Goal: Task Accomplishment & Management: Complete application form

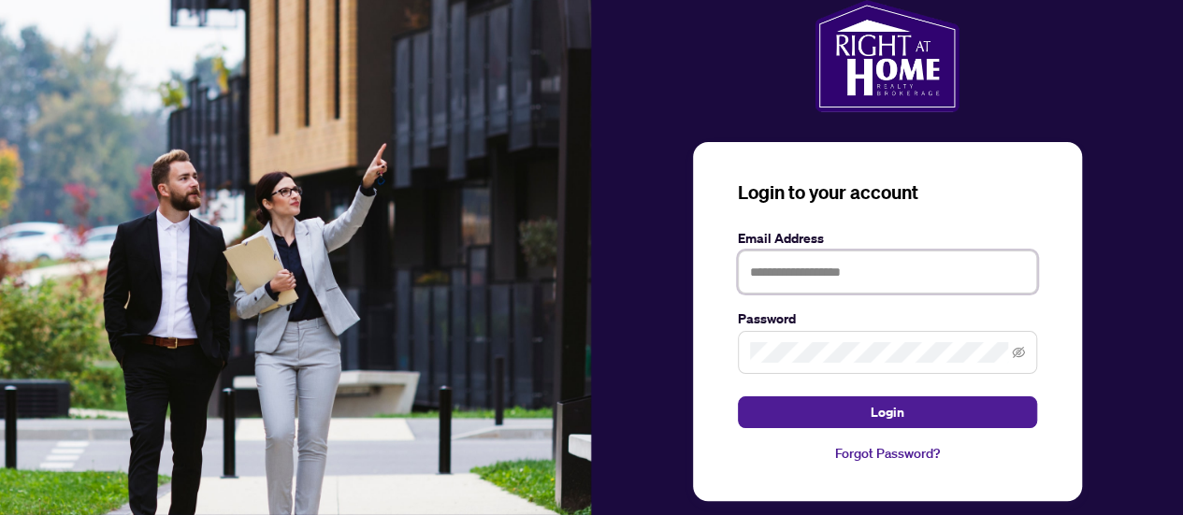
click at [810, 282] on input "text" at bounding box center [887, 272] width 299 height 43
type input "**********"
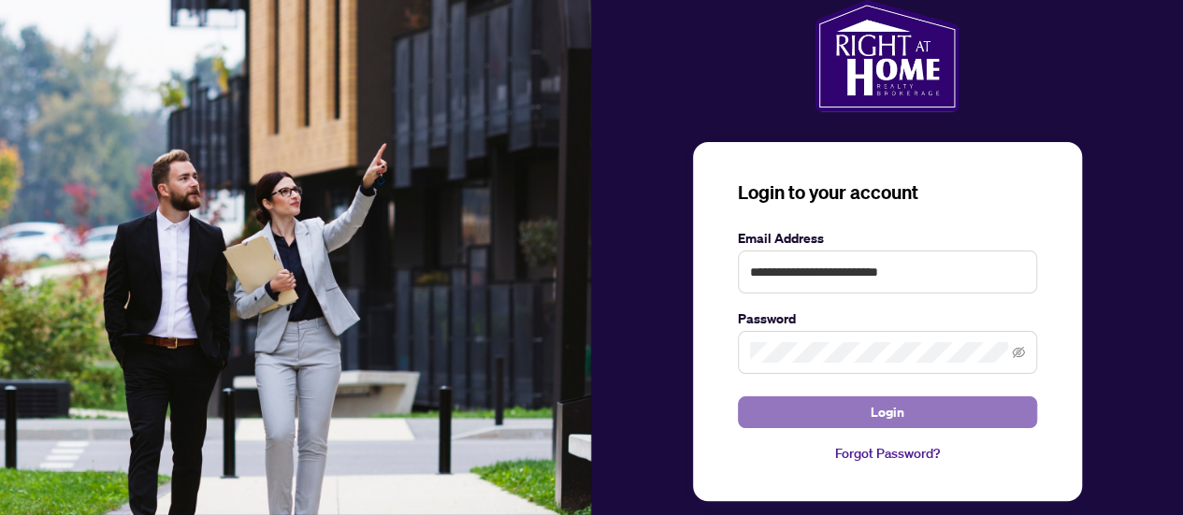
click at [856, 412] on button "Login" at bounding box center [887, 412] width 299 height 32
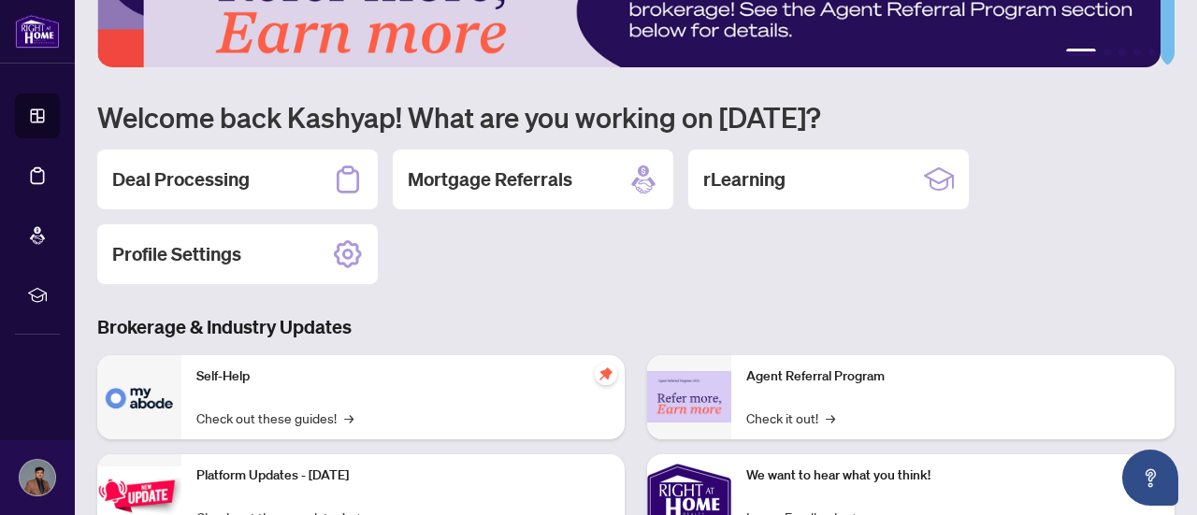
scroll to position [69, 0]
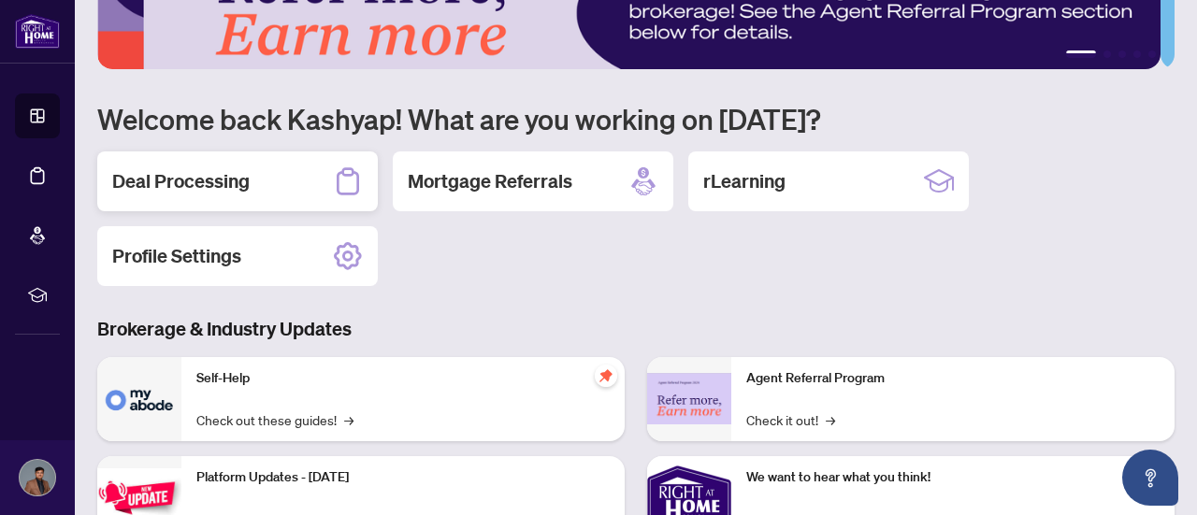
click at [258, 192] on div "Deal Processing" at bounding box center [237, 181] width 280 height 60
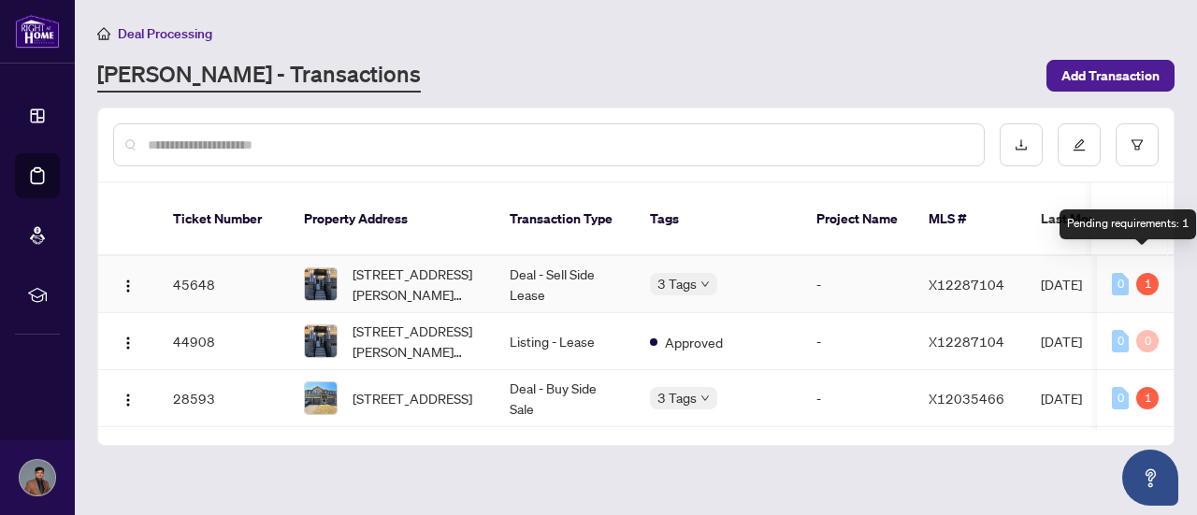
click at [1139, 273] on div "1" at bounding box center [1147, 284] width 22 height 22
click at [946, 276] on span "X12287104" at bounding box center [966, 284] width 76 height 17
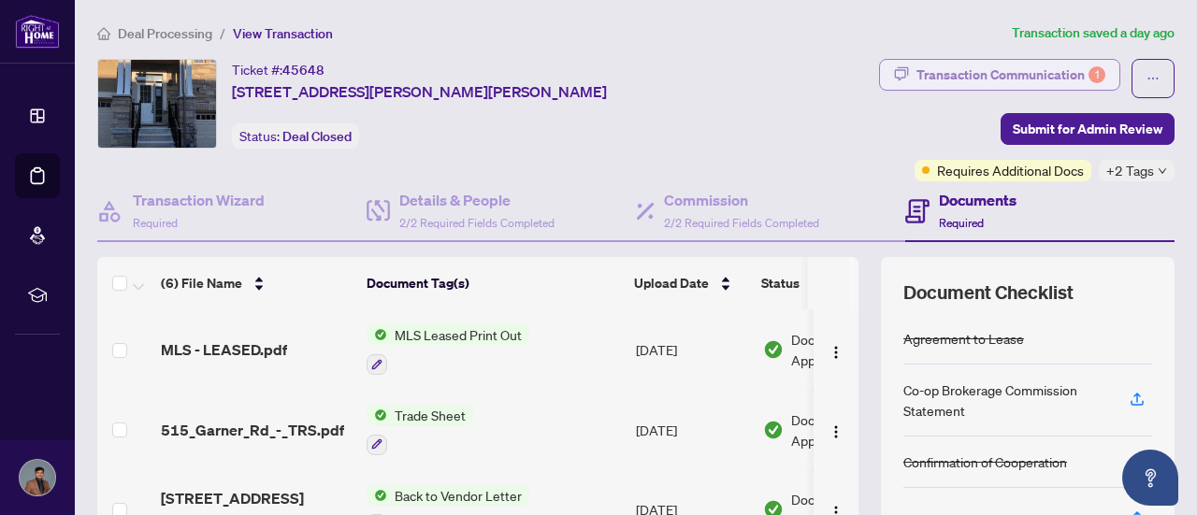
click at [970, 76] on div "Transaction Communication 1" at bounding box center [1010, 75] width 189 height 30
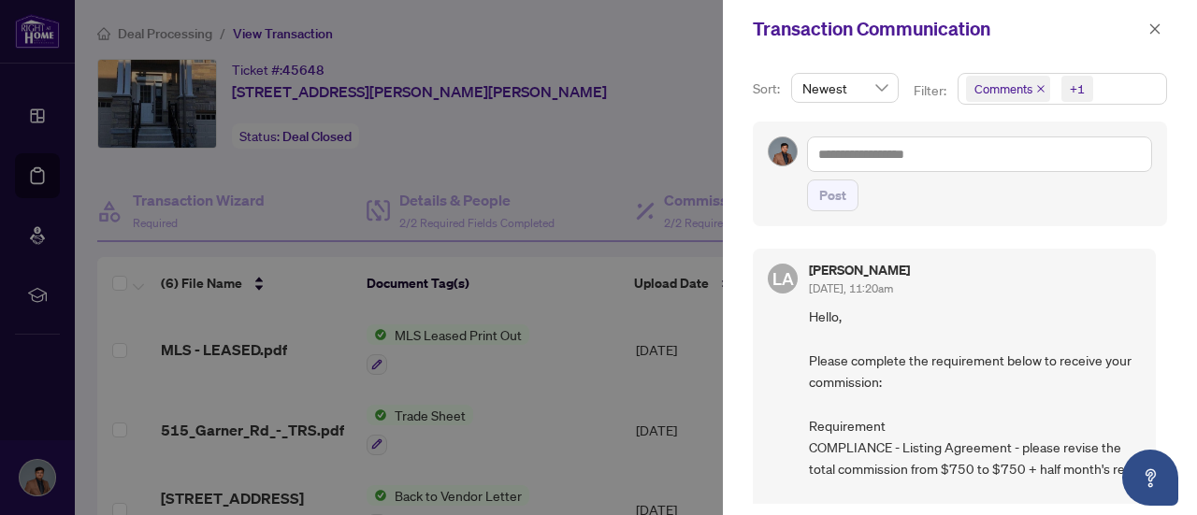
scroll to position [1, 0]
click at [608, 237] on div at bounding box center [598, 257] width 1197 height 515
click at [534, 313] on div at bounding box center [598, 257] width 1197 height 515
click at [1153, 29] on icon "close" at bounding box center [1154, 28] width 13 height 13
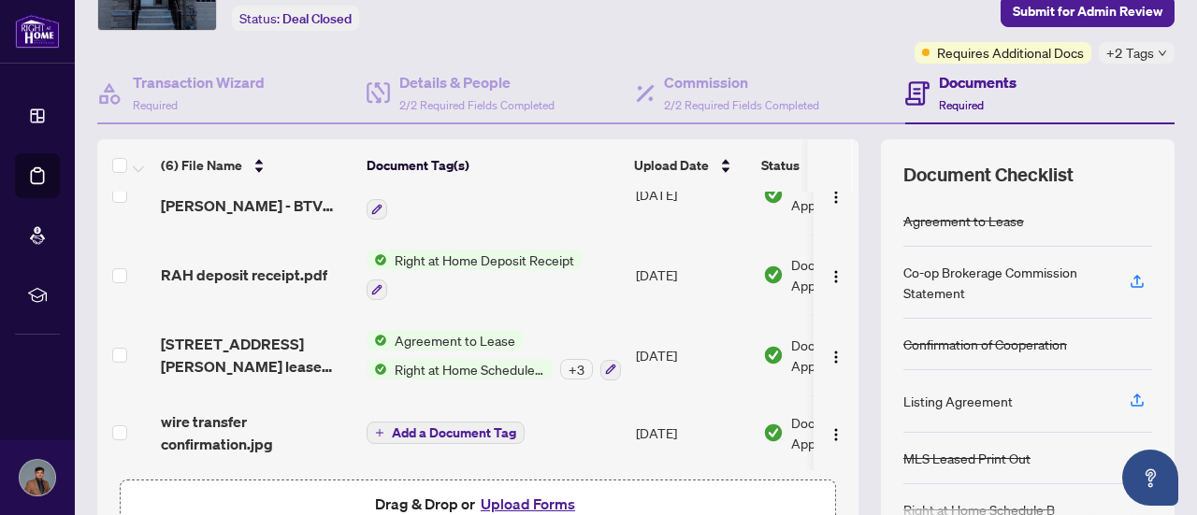
scroll to position [200, 0]
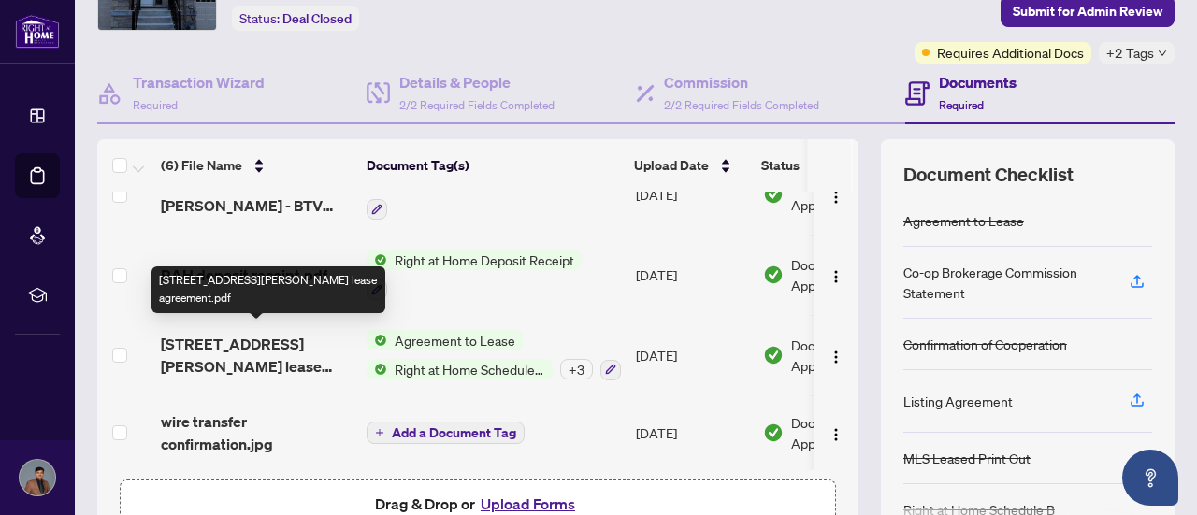
click at [192, 361] on span "[STREET_ADDRESS][PERSON_NAME] lease agreement.pdf" at bounding box center [256, 355] width 191 height 45
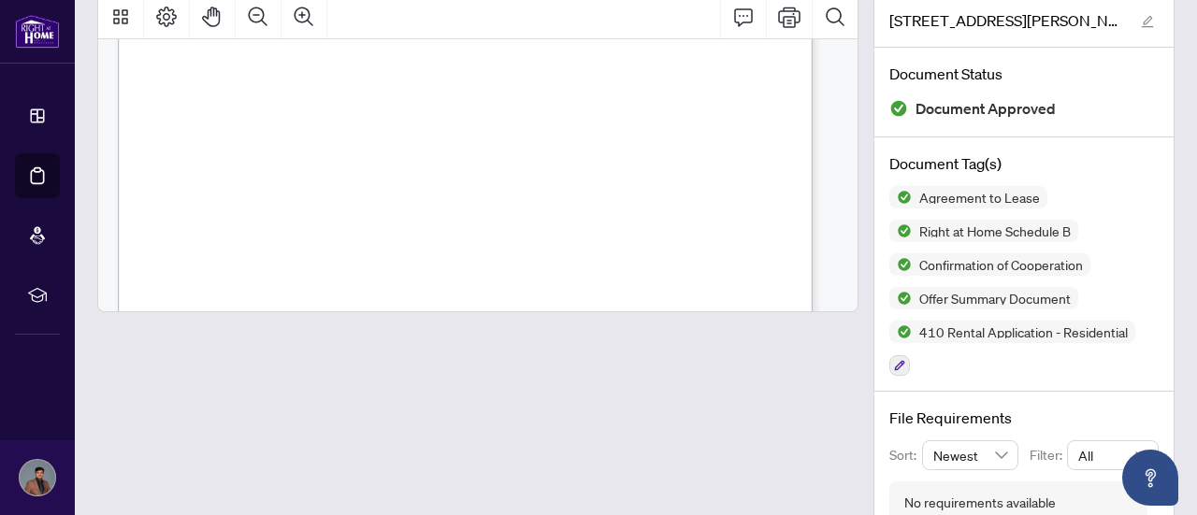
scroll to position [10277, 0]
click at [742, 437] on div at bounding box center [477, 266] width 761 height 547
click at [534, 393] on div at bounding box center [477, 266] width 761 height 547
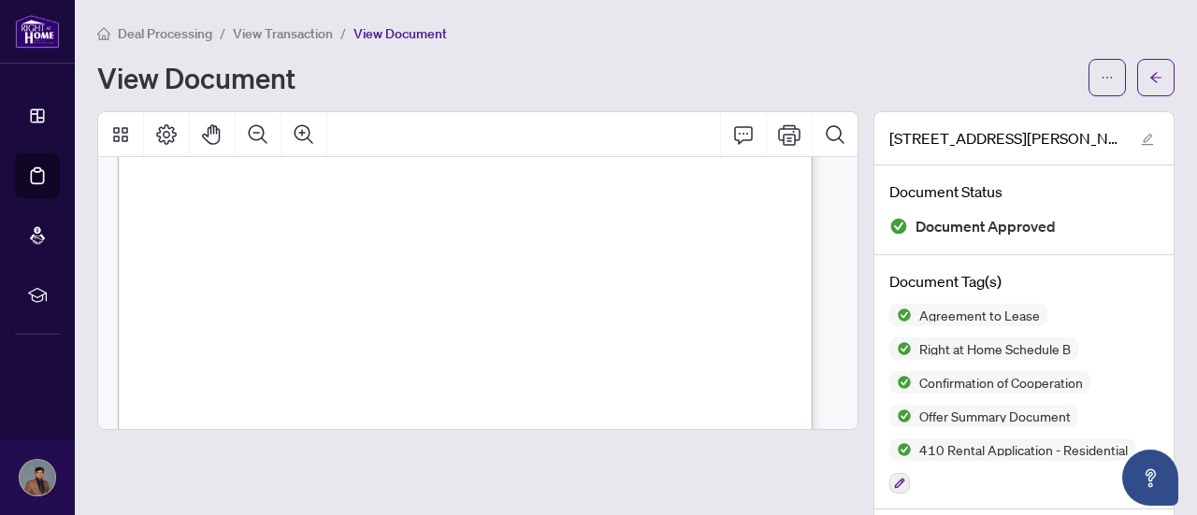
click at [307, 33] on span "View Transaction" at bounding box center [283, 33] width 100 height 17
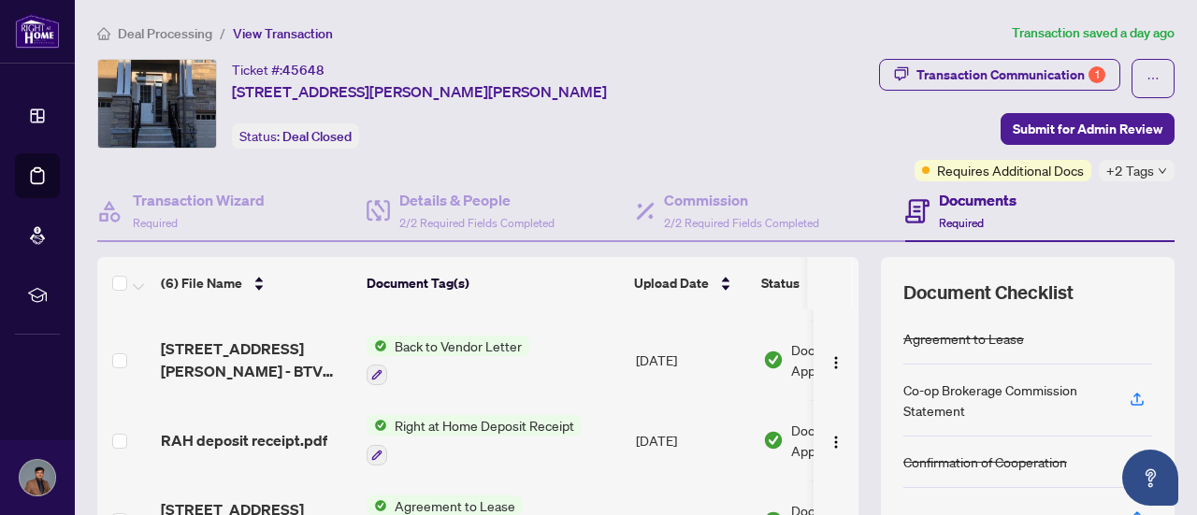
scroll to position [200, 0]
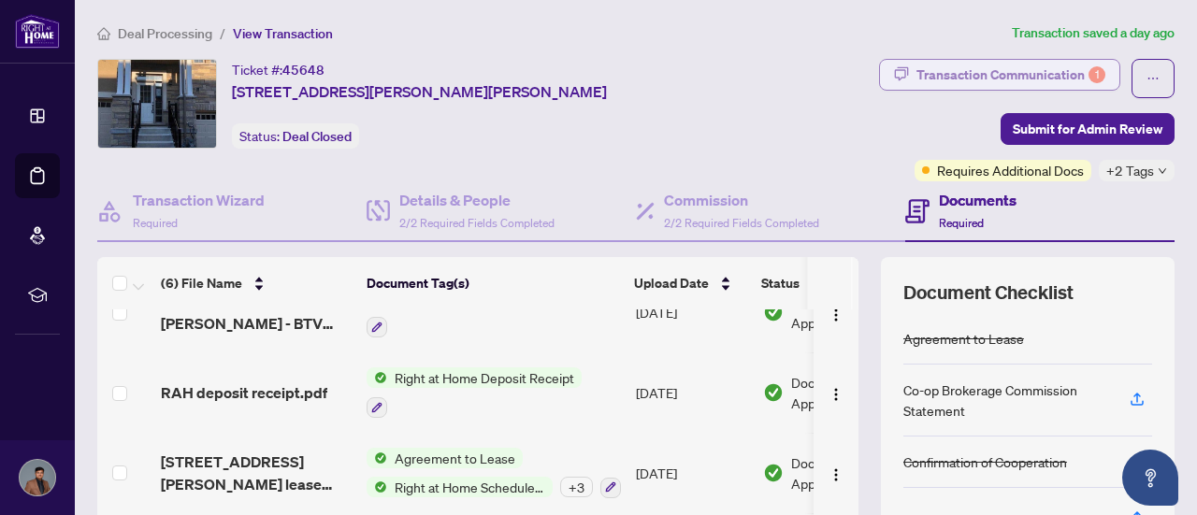
click at [970, 69] on div "Transaction Communication 1" at bounding box center [1010, 75] width 189 height 30
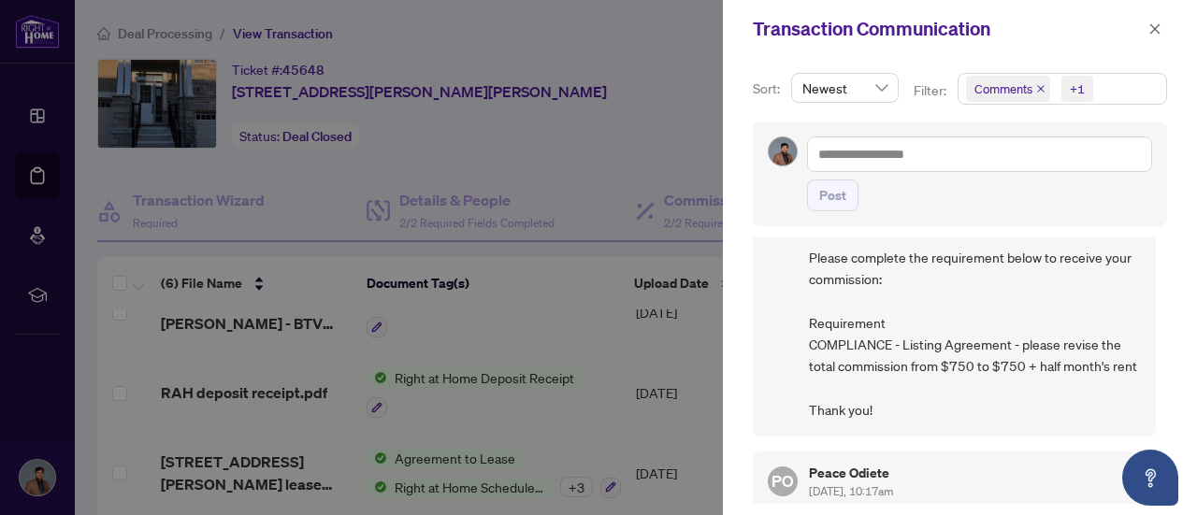
scroll to position [104, 0]
click at [953, 157] on textarea at bounding box center [979, 154] width 345 height 35
click at [445, 354] on div at bounding box center [598, 257] width 1197 height 515
click at [560, 367] on div at bounding box center [598, 257] width 1197 height 515
click at [1157, 33] on icon "close" at bounding box center [1154, 28] width 13 height 13
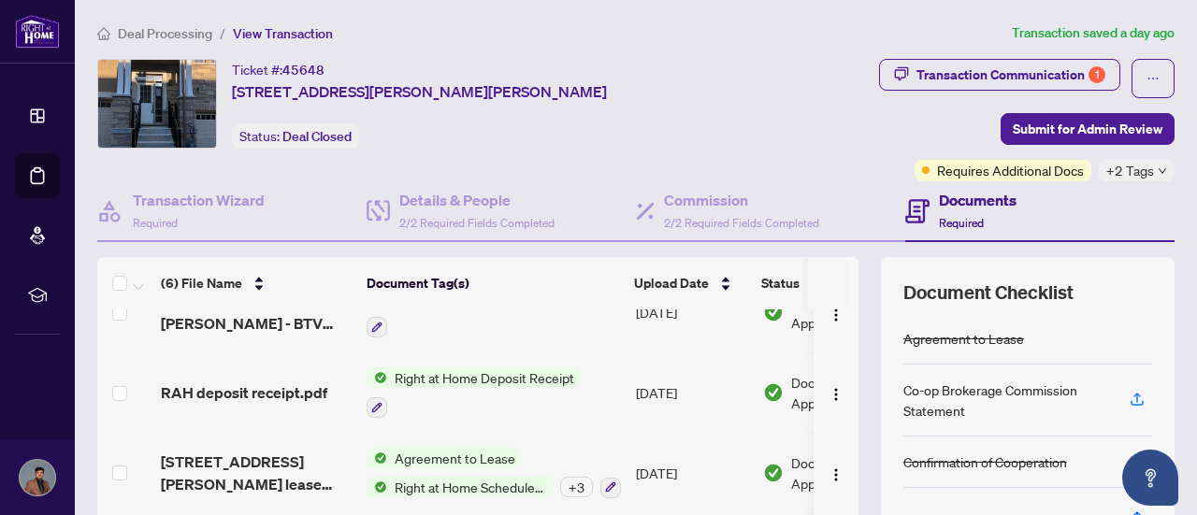
scroll to position [294, 0]
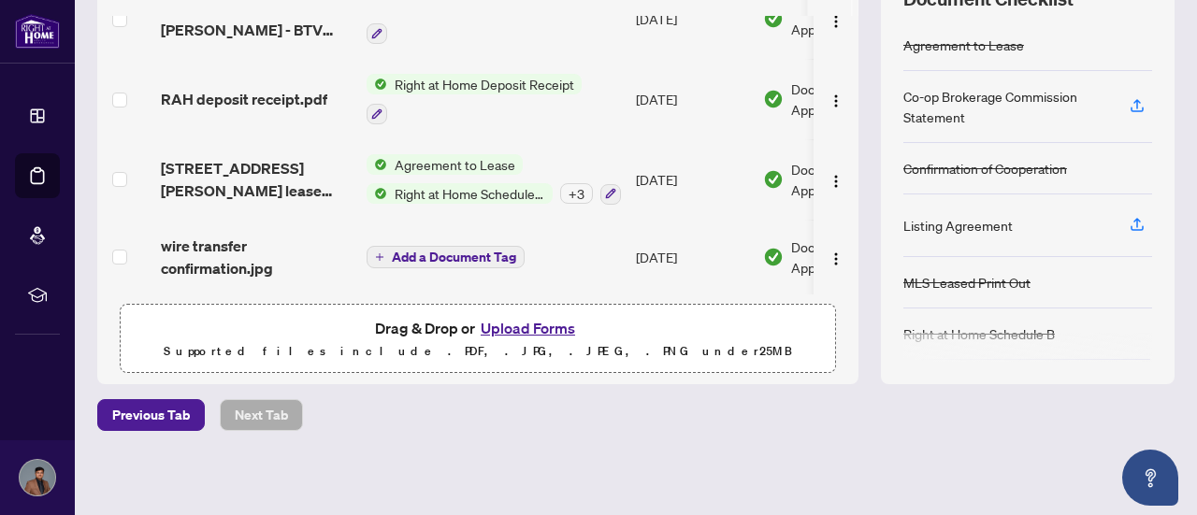
click at [536, 316] on button "Upload Forms" at bounding box center [528, 328] width 106 height 24
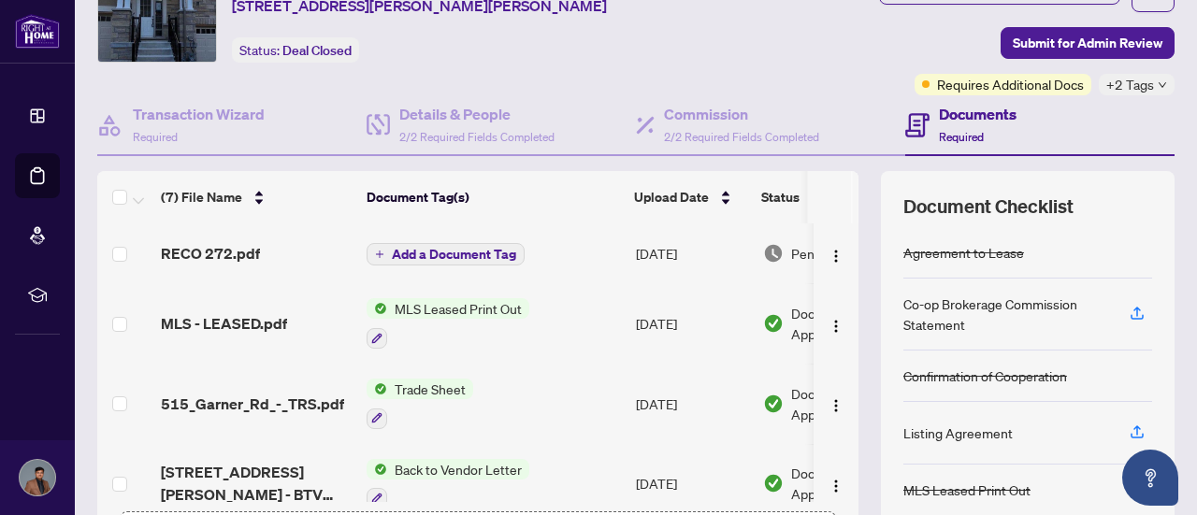
scroll to position [86, 0]
click at [1068, 40] on span "Submit for Admin Review" at bounding box center [1088, 43] width 150 height 30
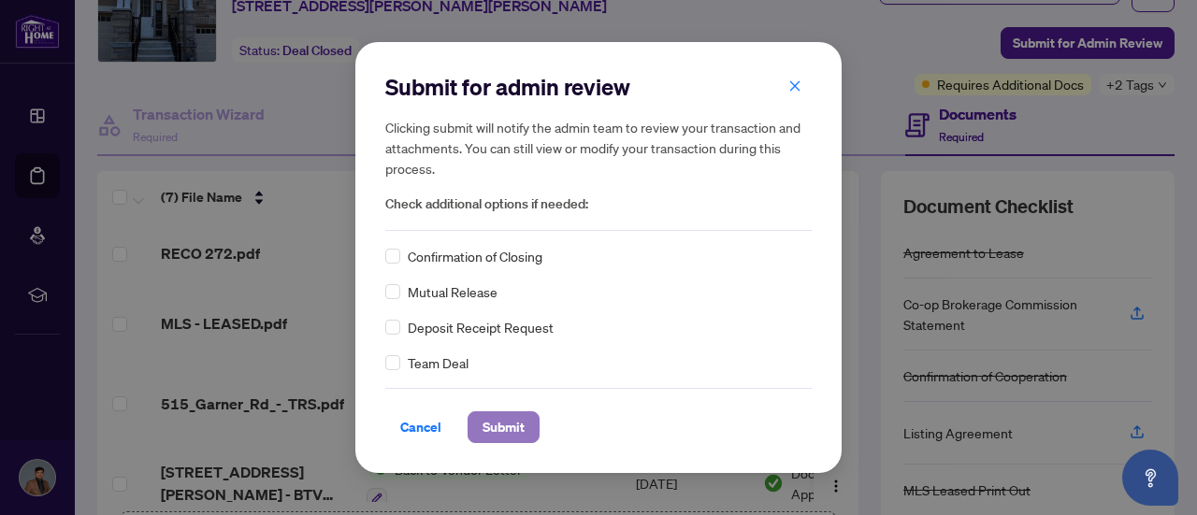
click at [516, 421] on span "Submit" at bounding box center [503, 427] width 42 height 30
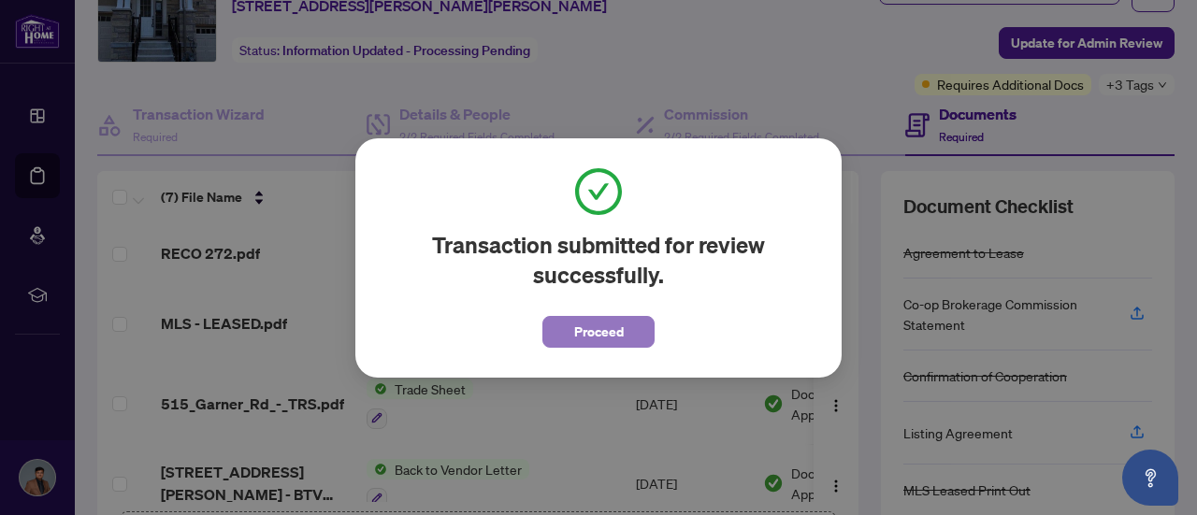
click at [571, 332] on button "Proceed" at bounding box center [598, 332] width 112 height 32
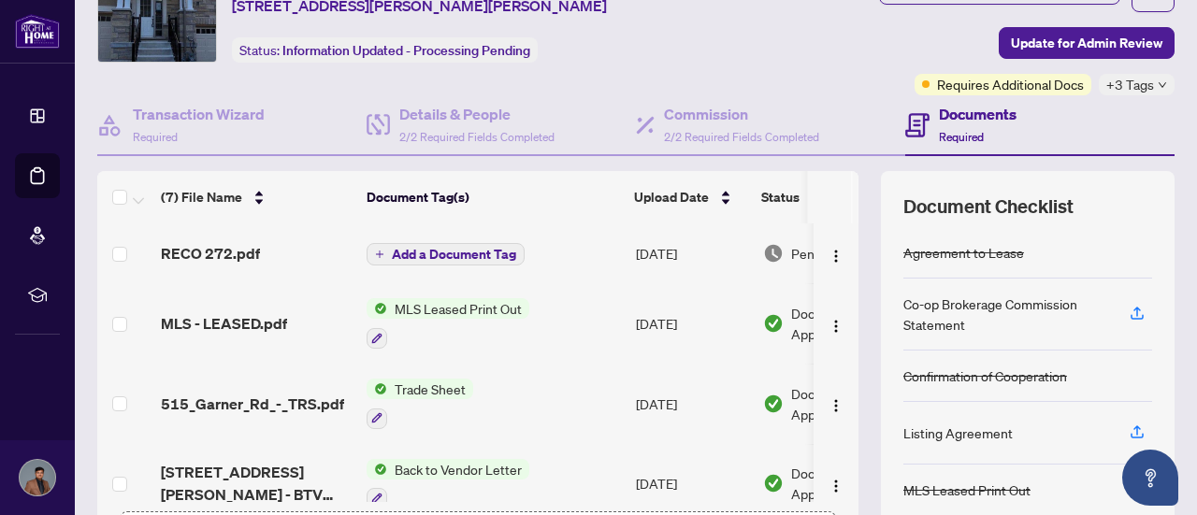
click at [1122, 85] on span "+3 Tags" at bounding box center [1130, 85] width 48 height 22
